Goal: Information Seeking & Learning: Learn about a topic

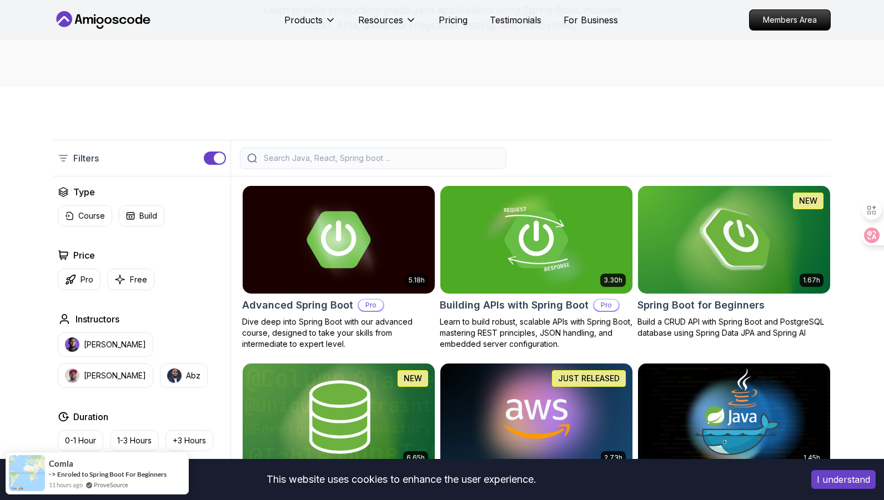
scroll to position [178, 0]
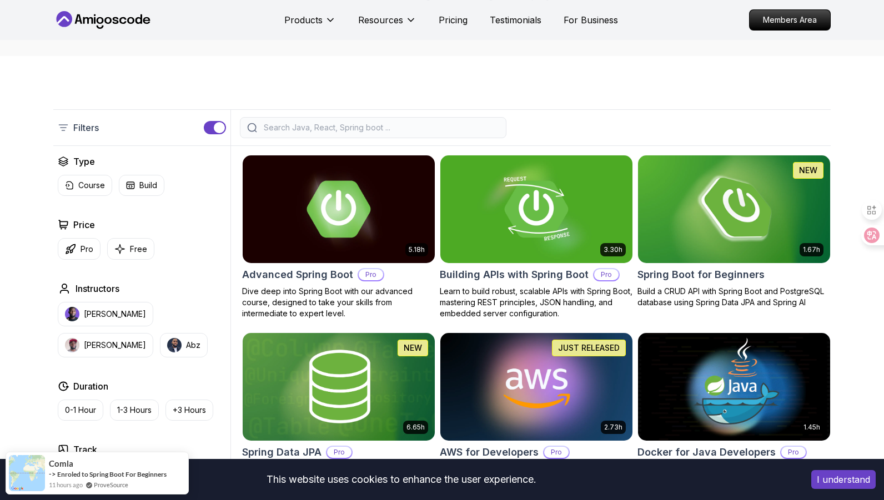
click at [709, 223] on img at bounding box center [734, 209] width 202 height 113
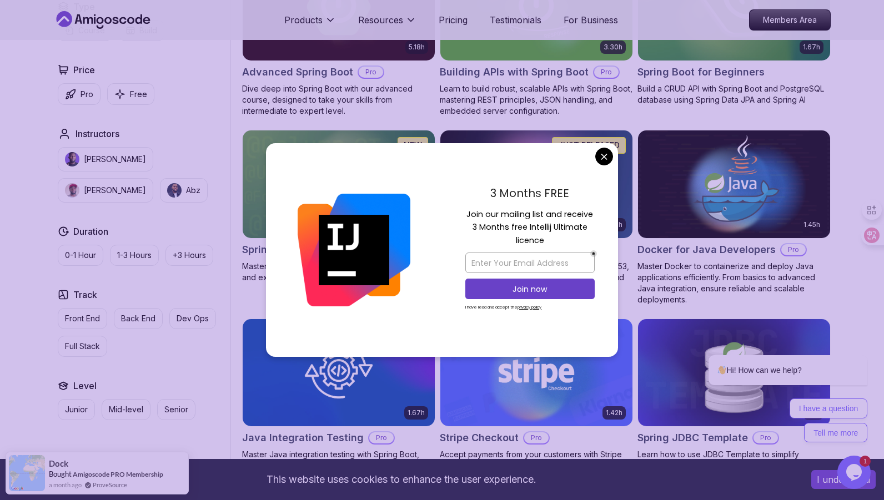
scroll to position [515, 0]
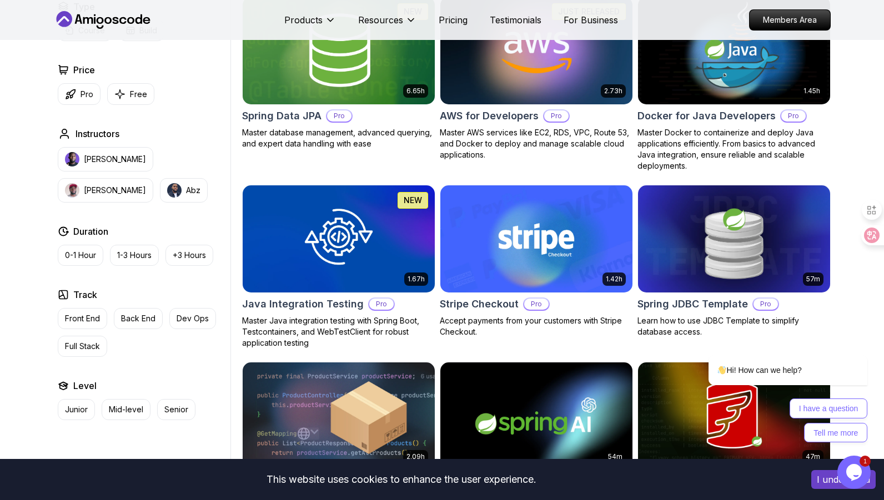
drag, startPoint x: 602, startPoint y: 157, endPoint x: 600, endPoint y: 150, distance: 7.6
click at [602, 157] on body "This website uses cookies to enhance the user experience. I understand Products…" at bounding box center [442, 391] width 884 height 1813
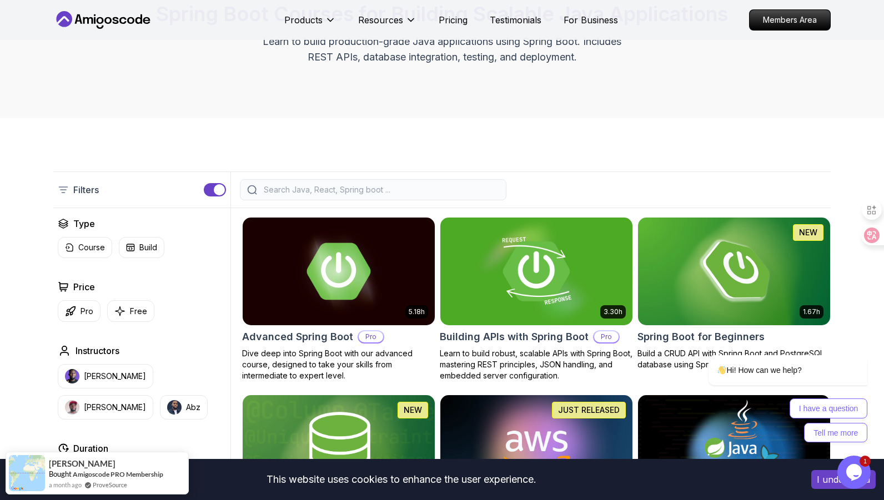
scroll to position [285, 0]
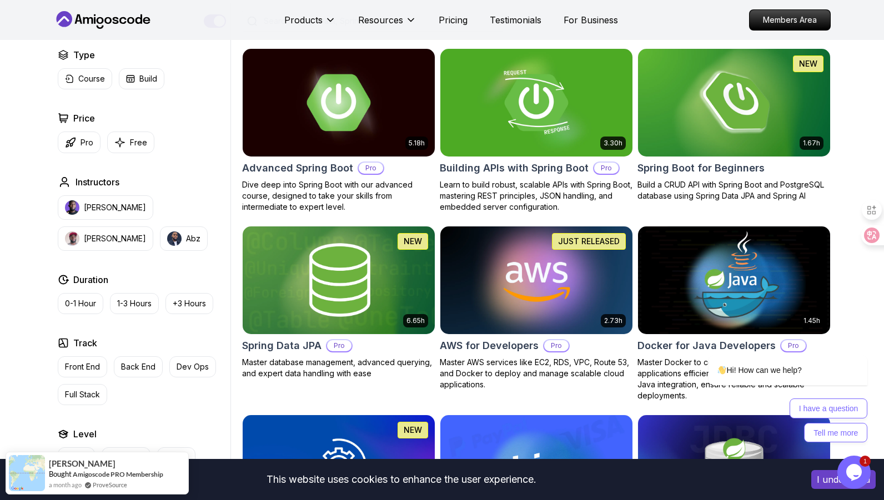
click at [29, 402] on div "Filters Filters Type Course Build Price Pro Free Instructors Nelson Djalo Richa…" at bounding box center [442, 468] width 884 height 1038
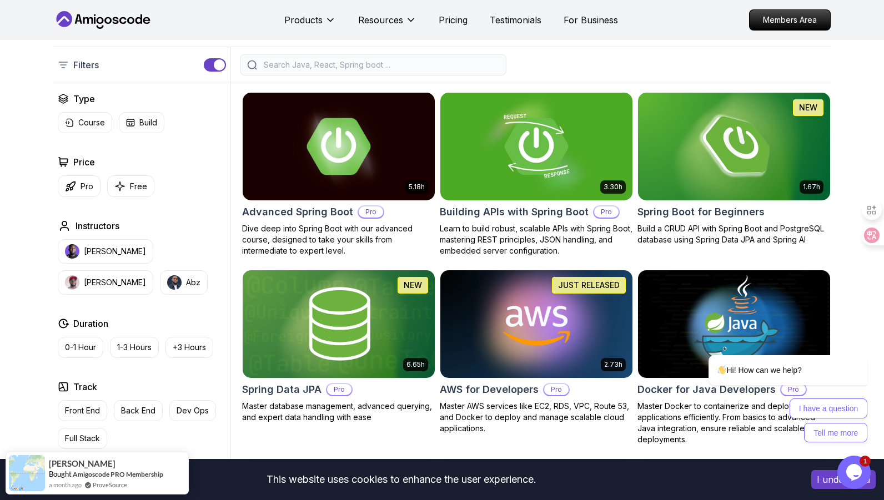
scroll to position [226, 0]
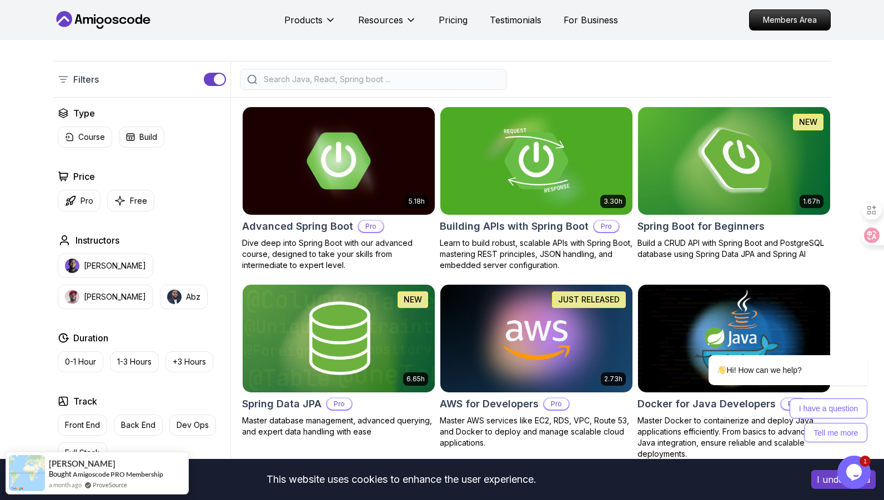
click at [709, 192] on img at bounding box center [734, 160] width 202 height 113
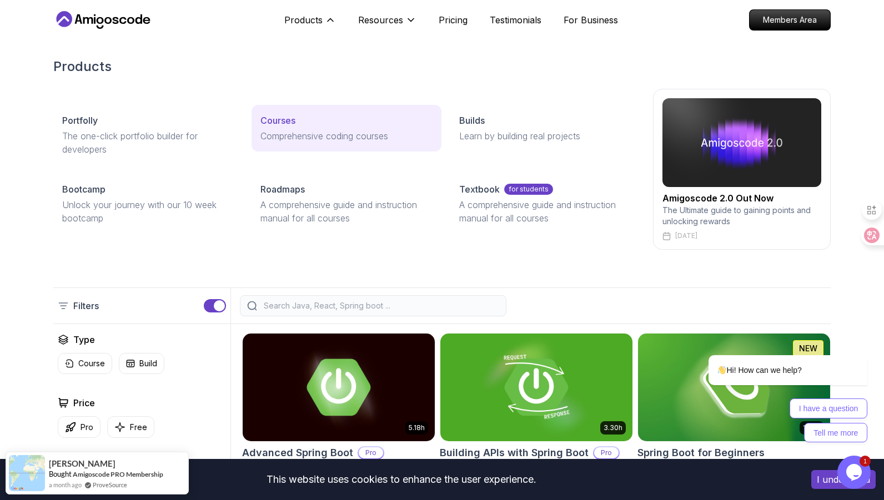
click at [294, 125] on p "Courses" at bounding box center [277, 120] width 35 height 13
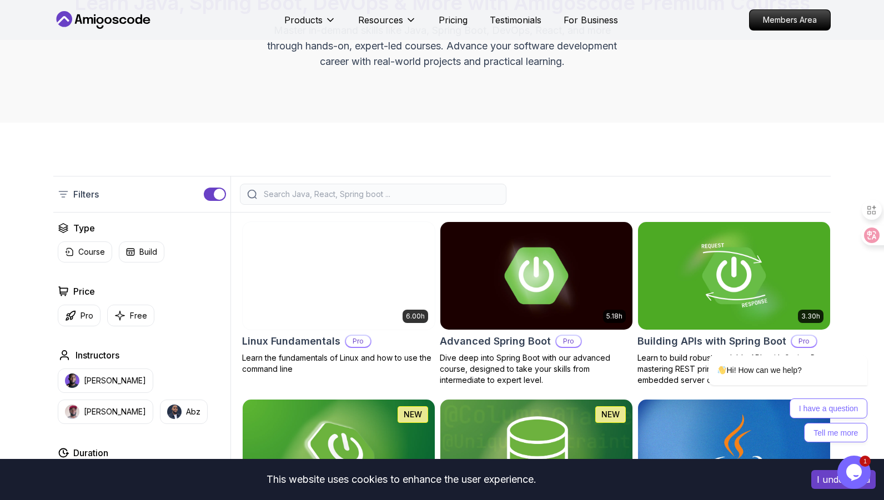
scroll to position [184, 0]
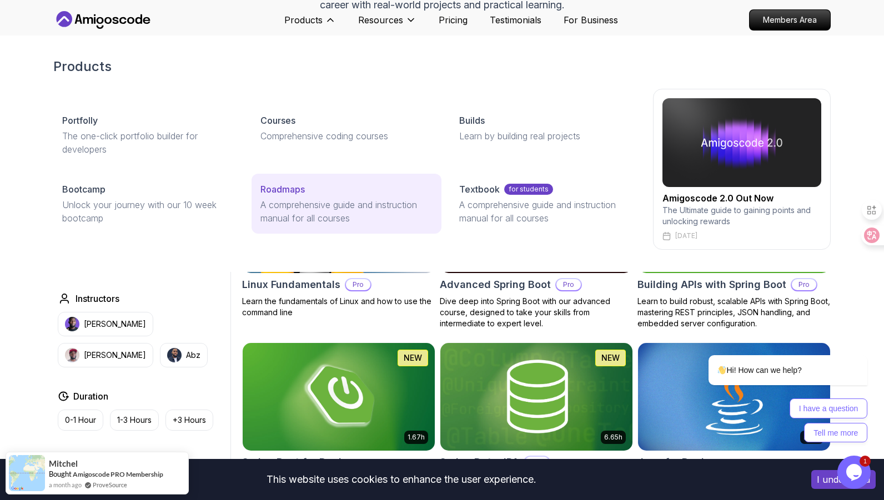
click at [293, 189] on p "Roadmaps" at bounding box center [282, 189] width 44 height 13
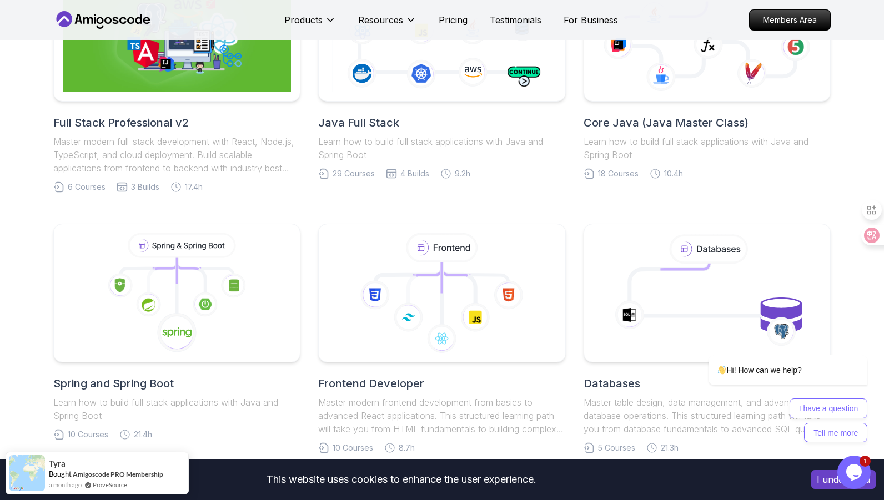
scroll to position [348, 0]
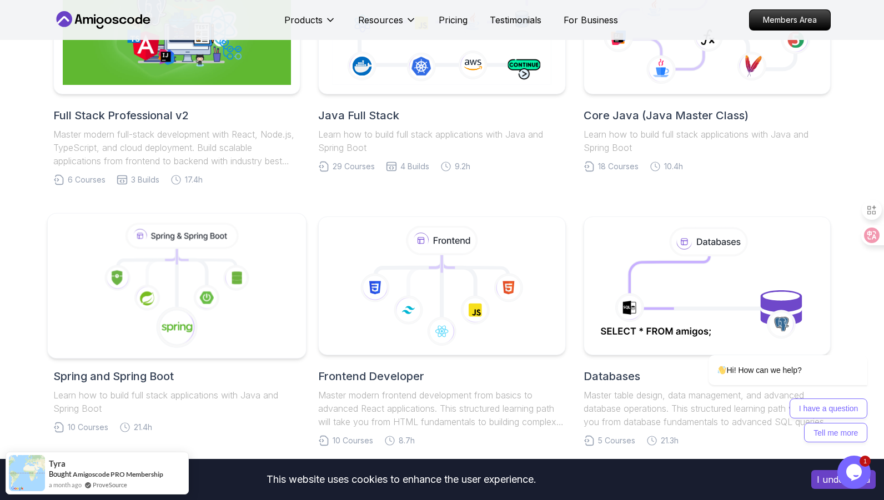
click at [259, 293] on icon at bounding box center [177, 286] width 240 height 126
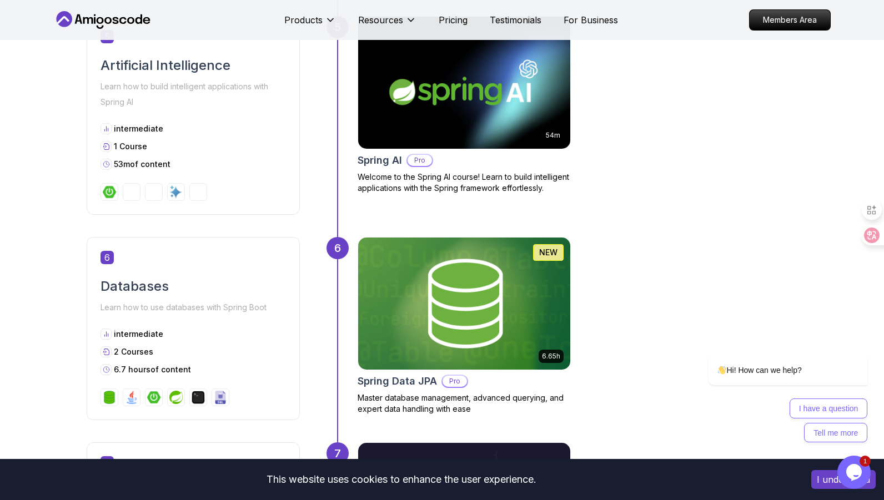
scroll to position [1122, 0]
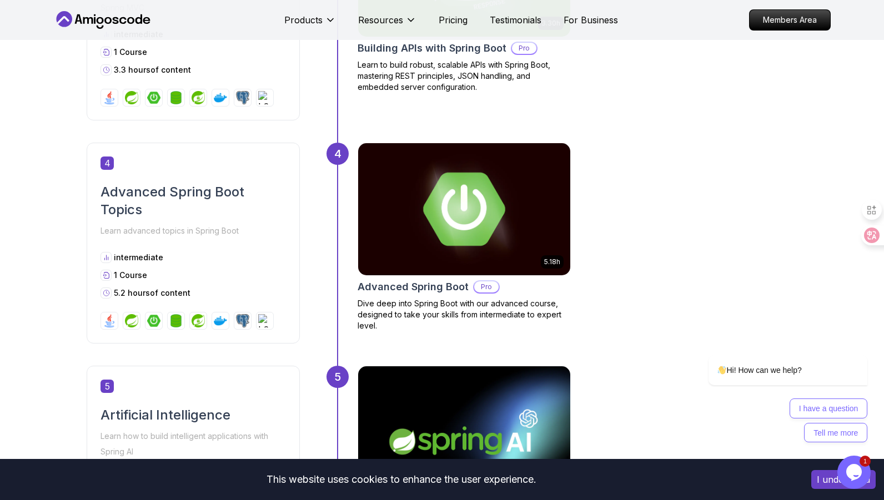
click at [474, 244] on img at bounding box center [464, 209] width 223 height 139
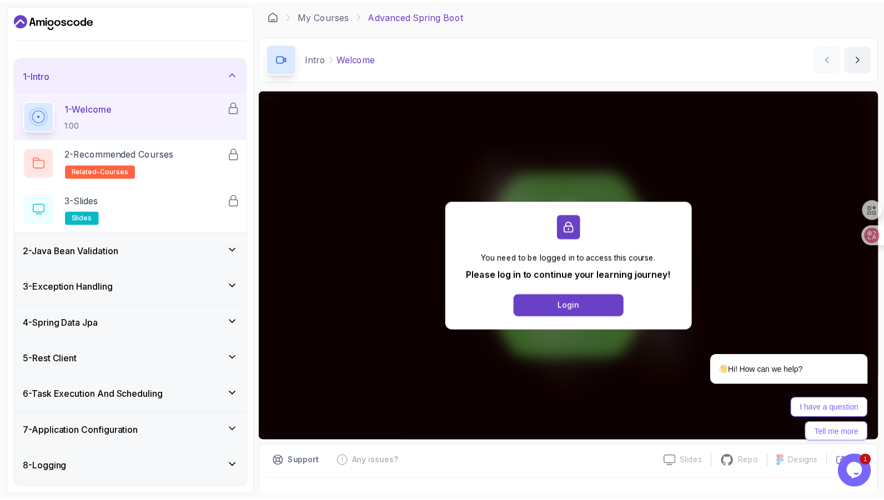
scroll to position [23, 0]
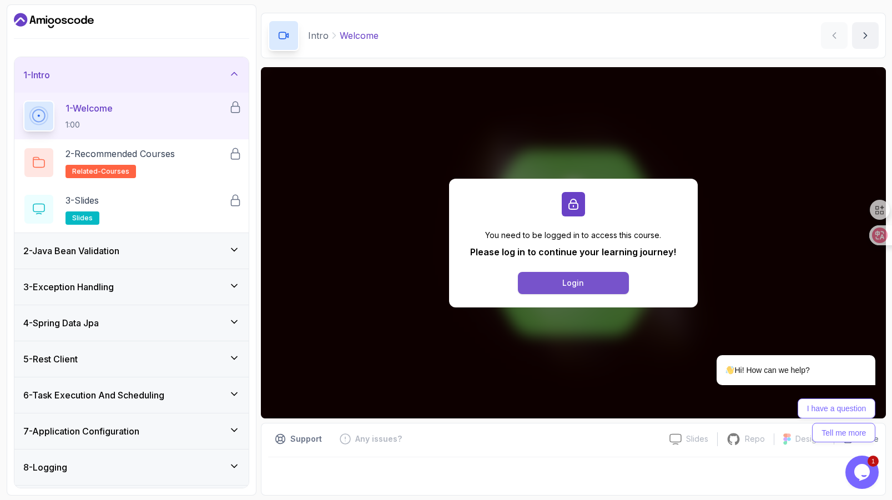
click at [592, 280] on button "Login" at bounding box center [573, 283] width 111 height 22
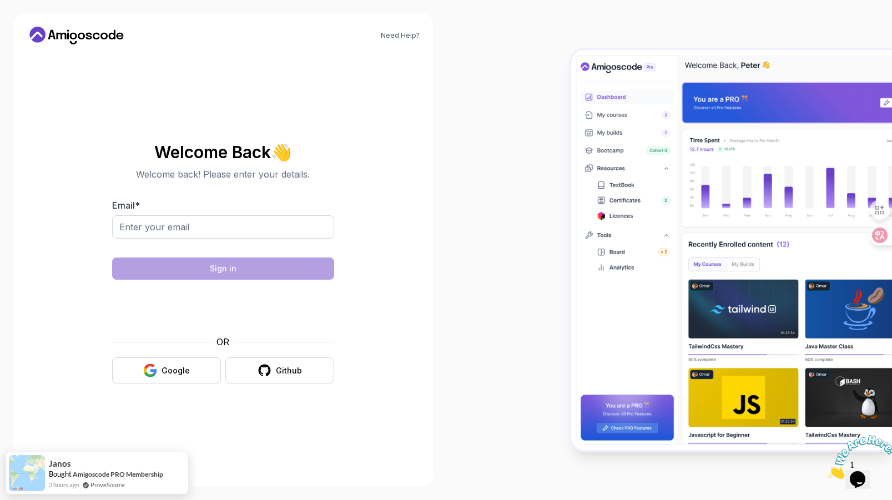
click at [611, 155] on body "Need Help? Welcome Back 👋 Welcome back! Please enter your details. Email * Sign…" at bounding box center [446, 250] width 892 height 500
click at [74, 37] on icon at bounding box center [73, 36] width 7 height 7
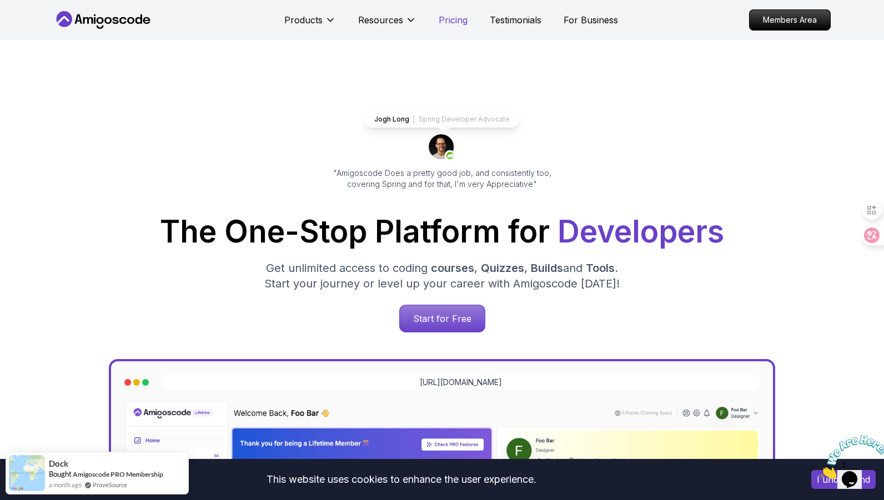
click at [441, 21] on p "Pricing" at bounding box center [453, 19] width 29 height 13
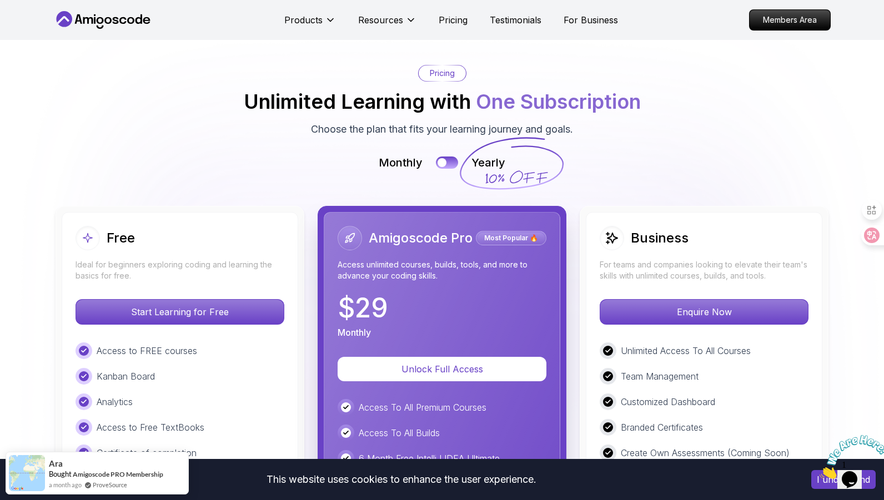
scroll to position [2455, 0]
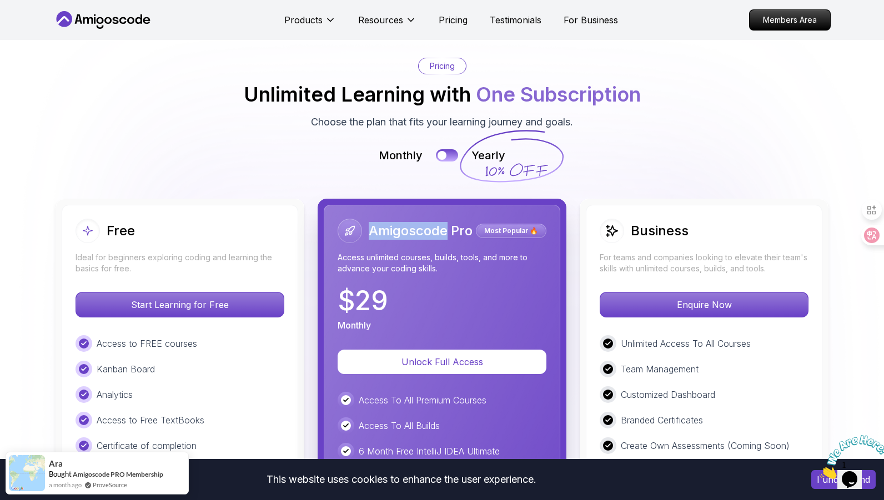
drag, startPoint x: 370, startPoint y: 175, endPoint x: 447, endPoint y: 172, distance: 76.7
click at [447, 222] on h2 "Amigoscode Pro" at bounding box center [421, 231] width 104 height 18
click at [397, 222] on h2 "Amigoscode Pro" at bounding box center [421, 231] width 104 height 18
drag, startPoint x: 368, startPoint y: 171, endPoint x: 383, endPoint y: 174, distance: 15.9
click at [382, 219] on div "Amigoscode Pro" at bounding box center [405, 231] width 135 height 24
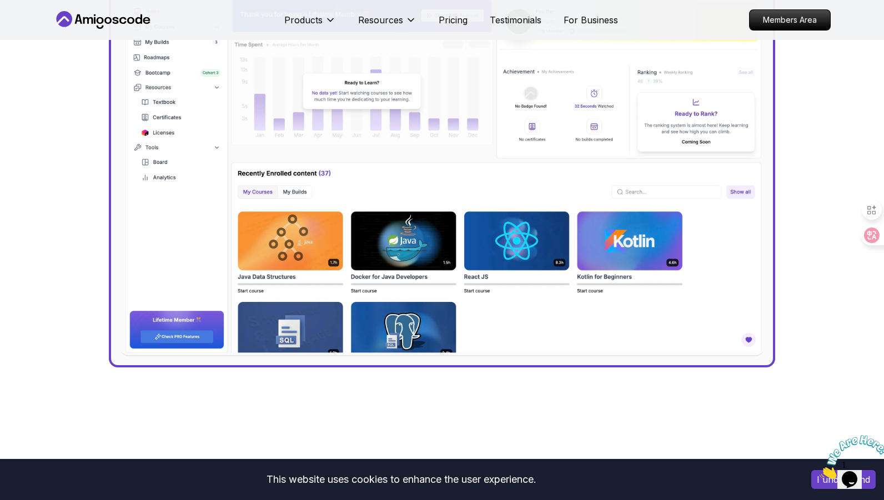
scroll to position [0, 0]
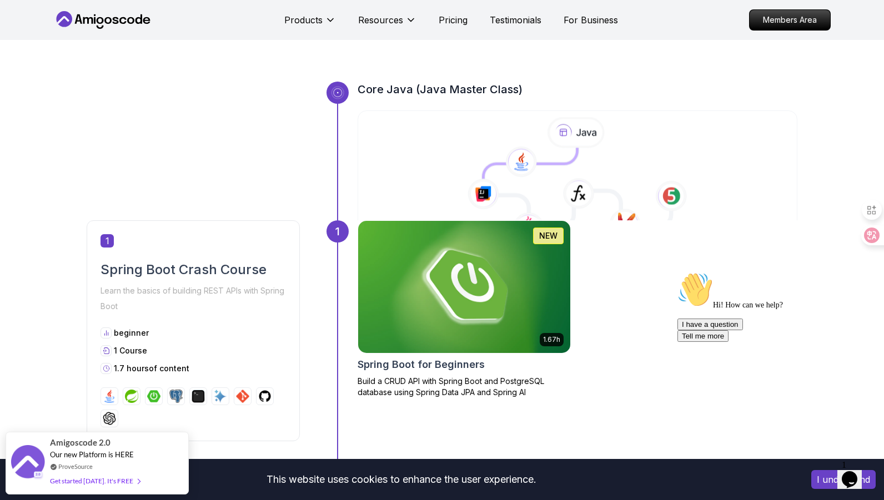
scroll to position [334, 0]
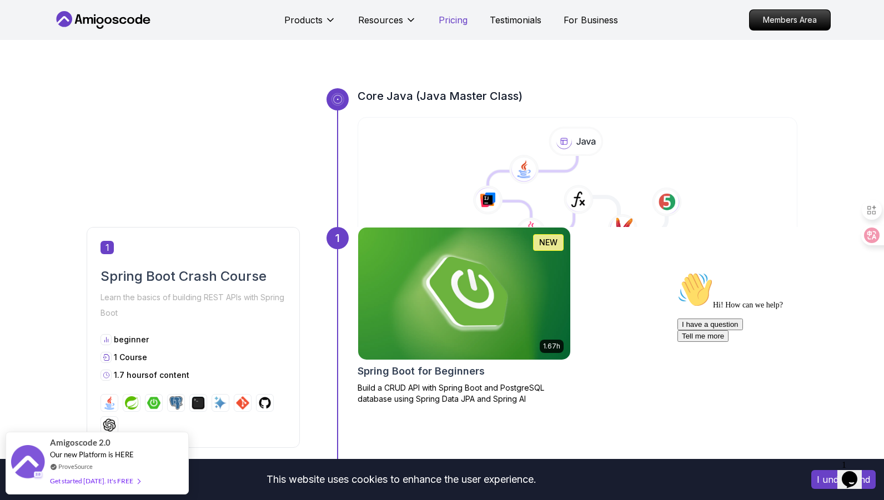
click at [452, 20] on p "Pricing" at bounding box center [453, 19] width 29 height 13
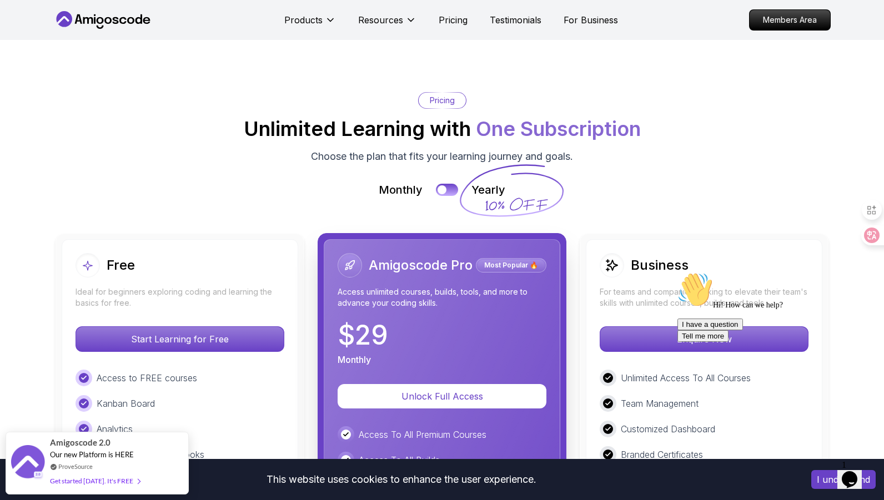
scroll to position [2443, 0]
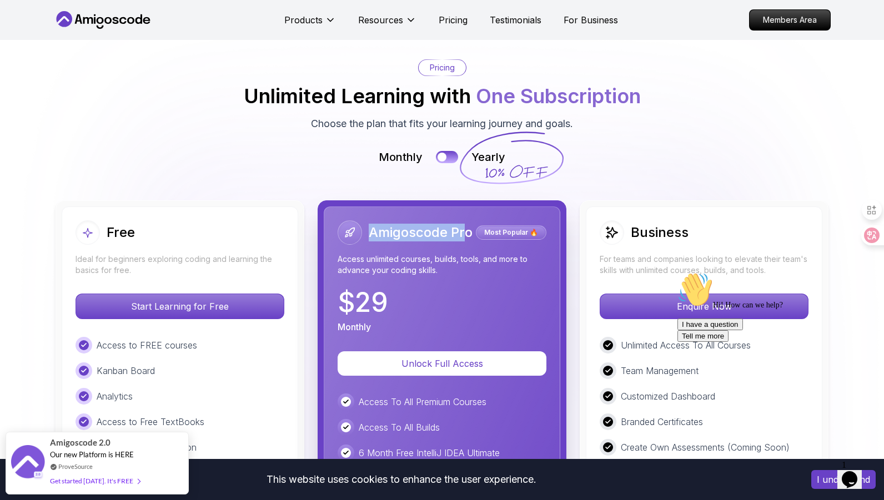
drag, startPoint x: 372, startPoint y: 176, endPoint x: 466, endPoint y: 175, distance: 93.3
click at [466, 224] on h2 "Amigoscode Pro" at bounding box center [421, 233] width 104 height 18
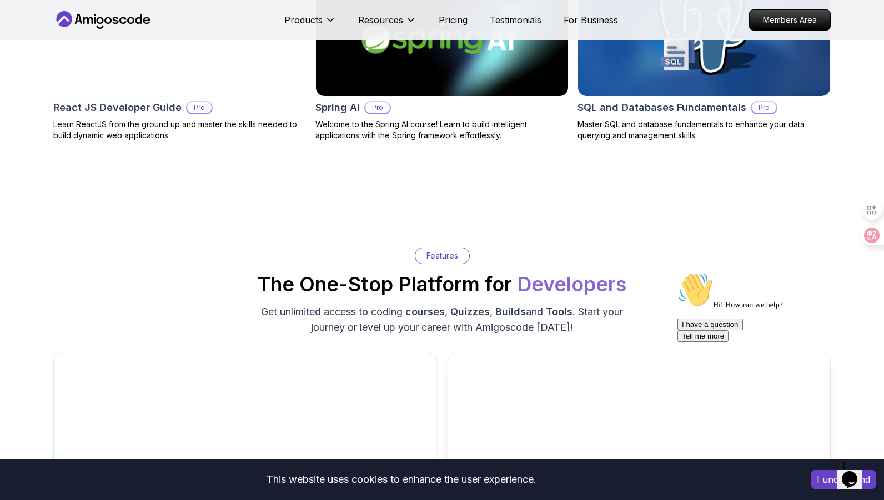
scroll to position [0, 0]
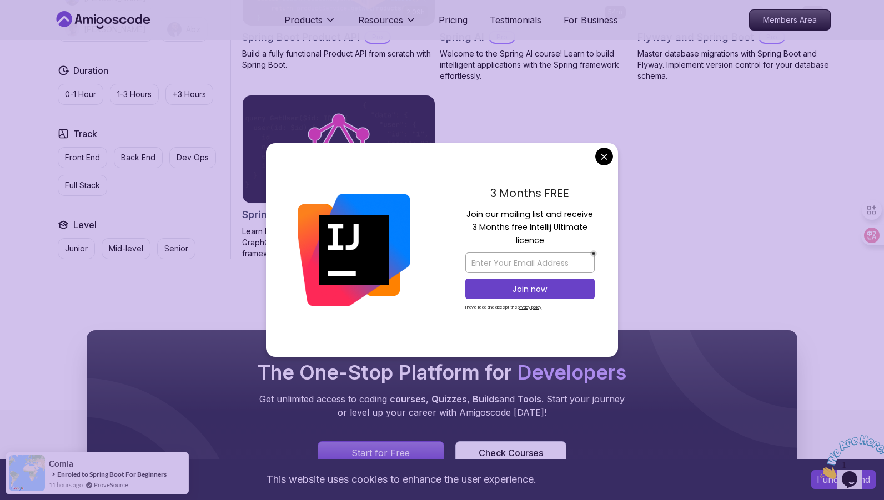
scroll to position [1024, 0]
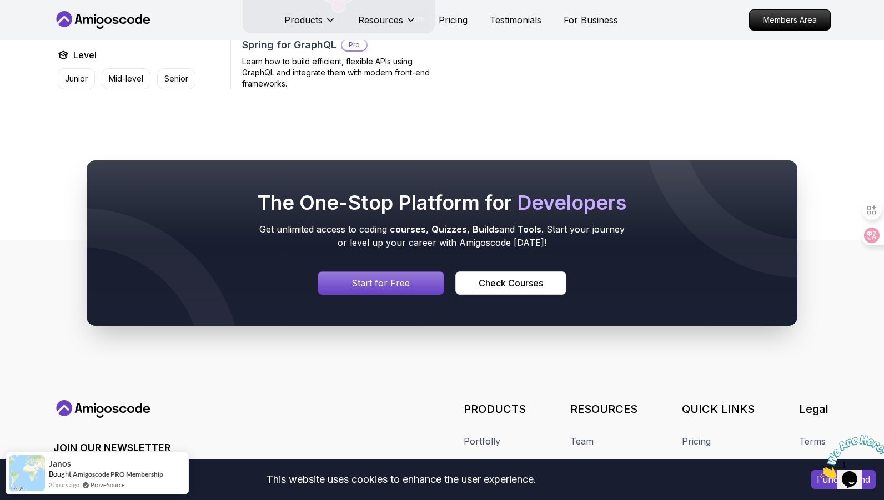
scroll to position [1163, 0]
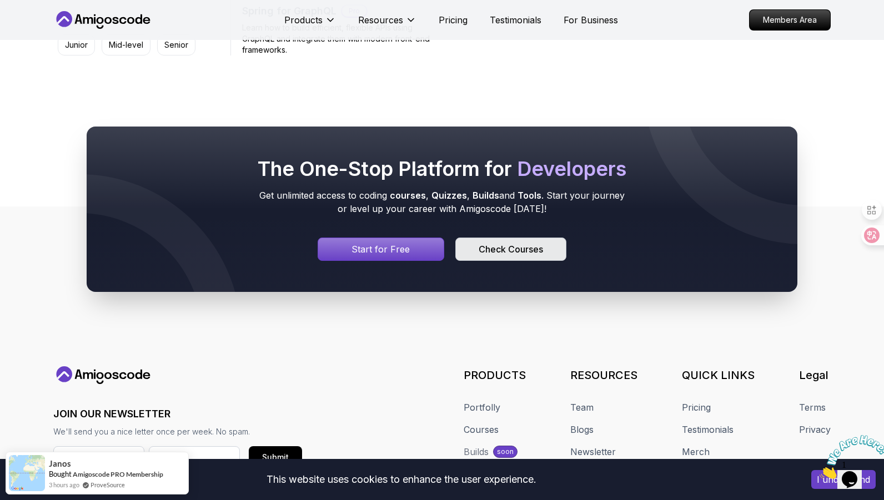
click at [542, 250] on div "Check Courses" at bounding box center [511, 249] width 64 height 13
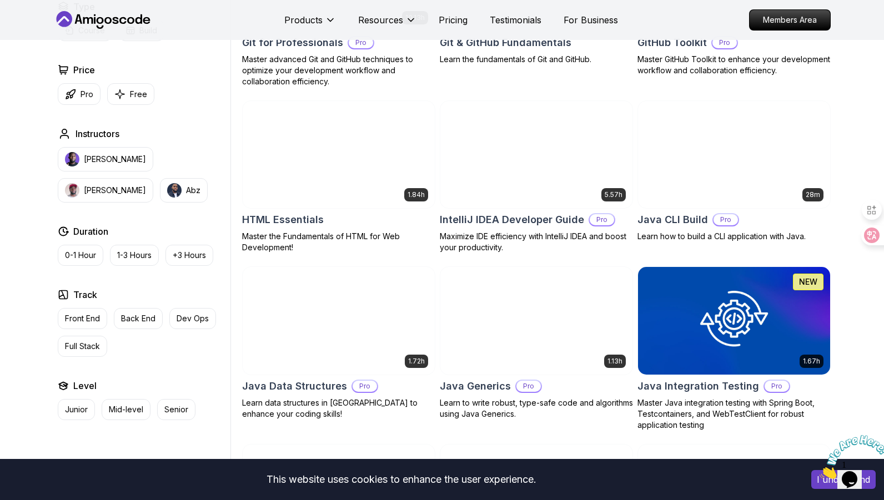
scroll to position [1317, 0]
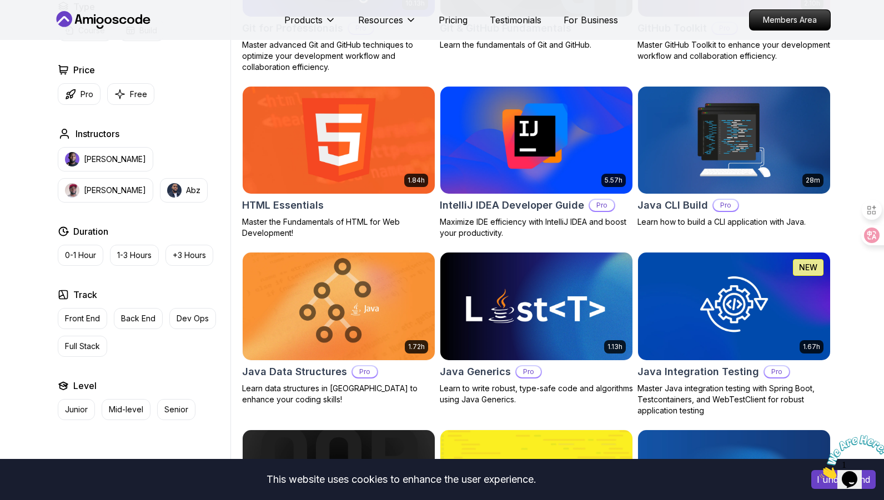
click at [505, 406] on div "1.13h Java Generics Pro Learn to write robust, type-safe code and algorithms us…" at bounding box center [536, 334] width 193 height 164
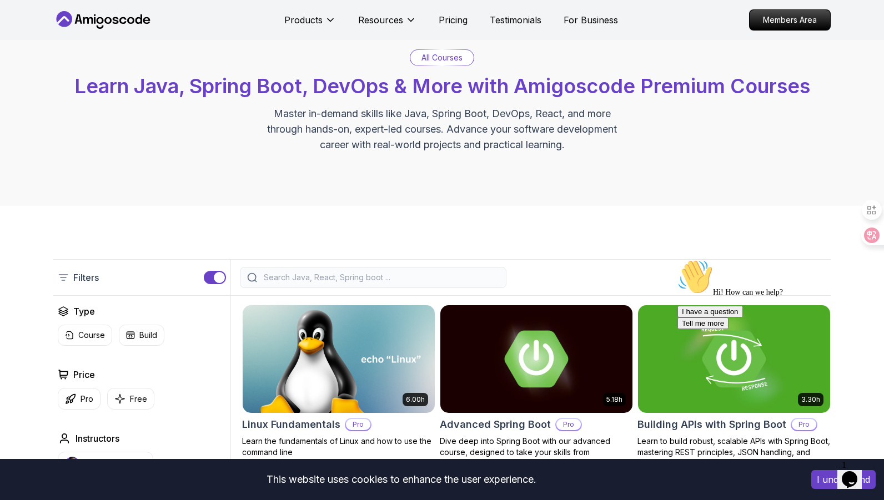
scroll to position [0, 0]
